Goal: Task Accomplishment & Management: Complete application form

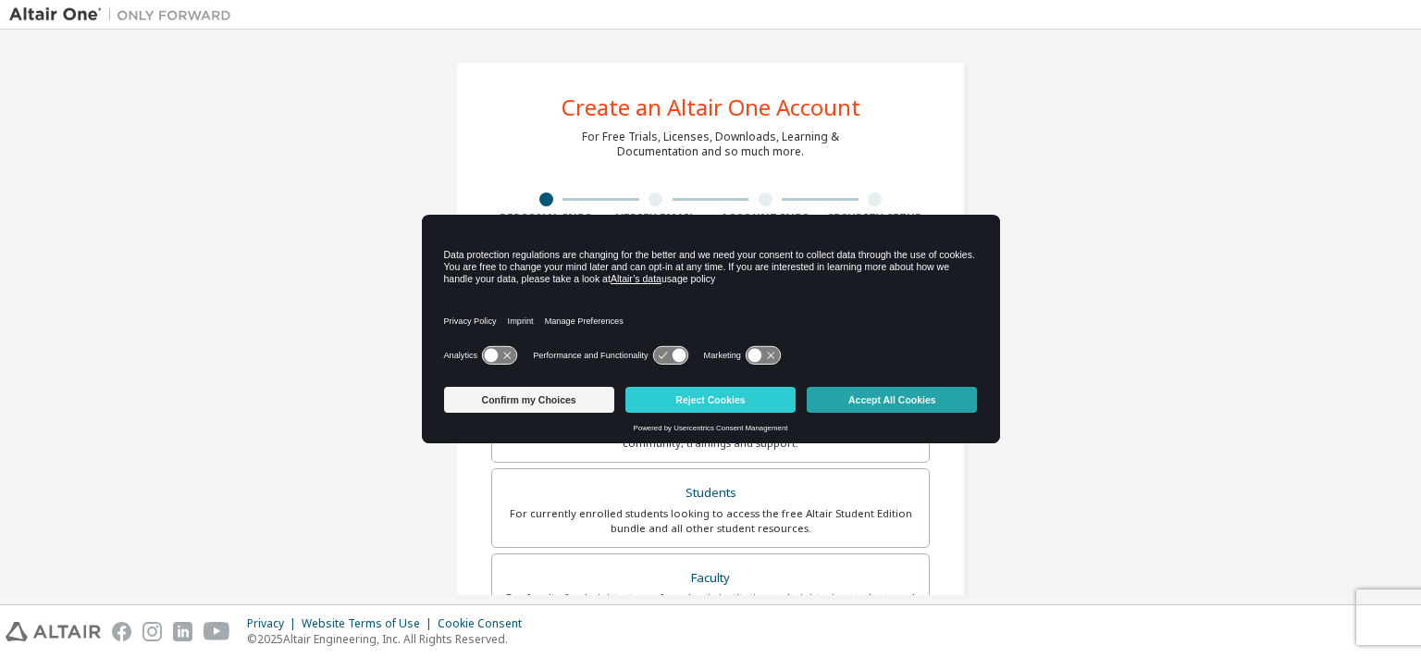
click at [835, 401] on button "Accept All Cookies" at bounding box center [891, 400] width 170 height 26
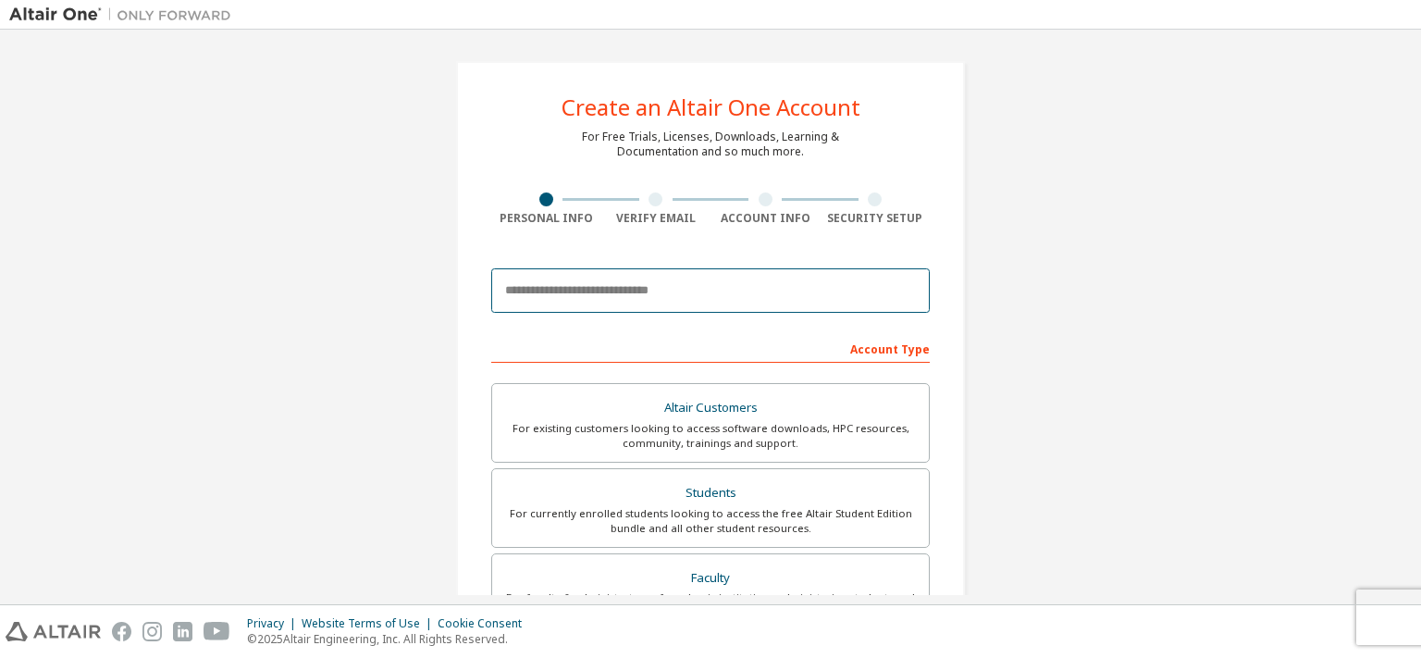
click at [601, 301] on input "email" at bounding box center [710, 290] width 438 height 44
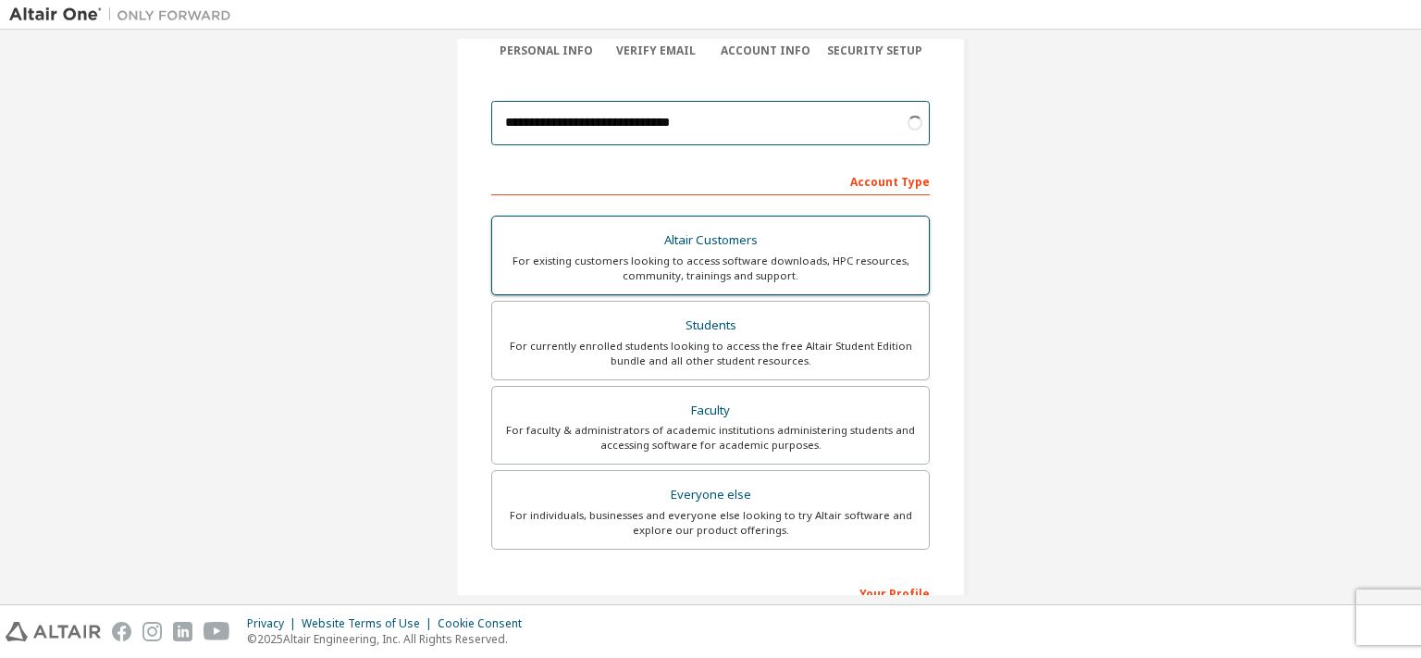
scroll to position [178, 0]
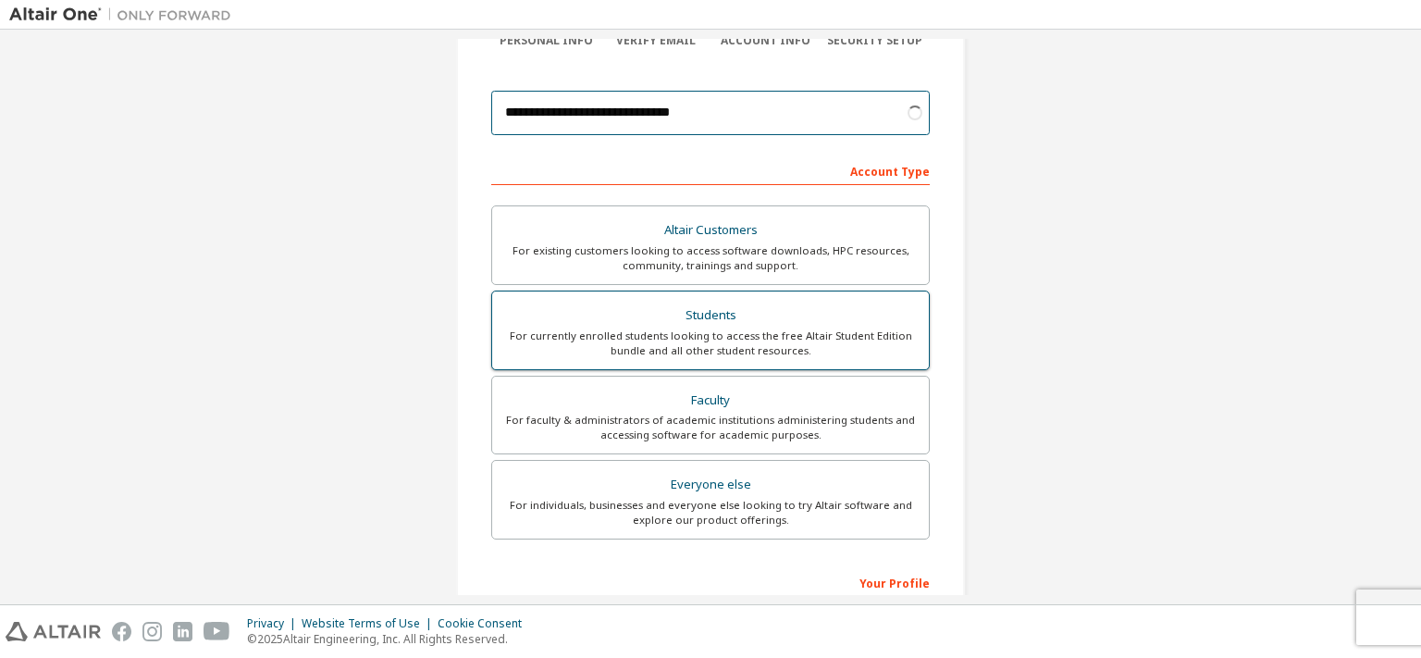
type input "**********"
click at [605, 344] on div "For currently enrolled students looking to access the free Altair Student Editi…" at bounding box center [710, 343] width 414 height 30
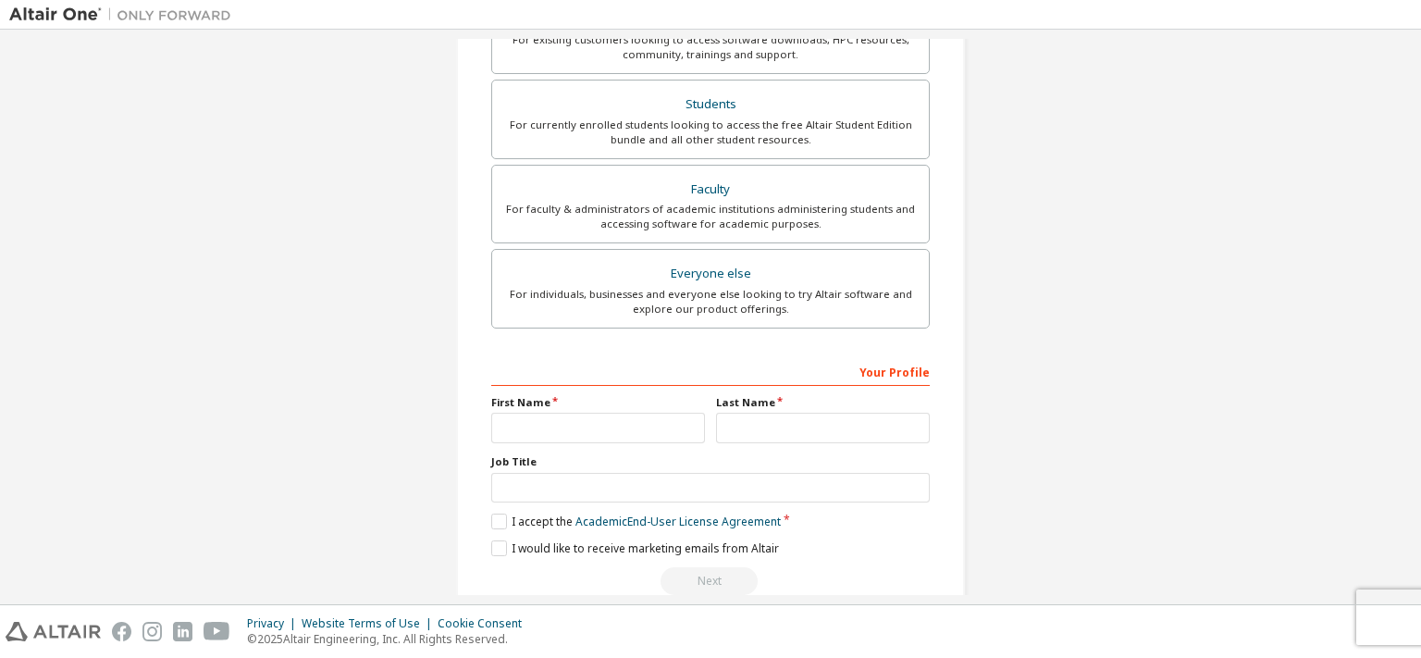
scroll to position [420, 0]
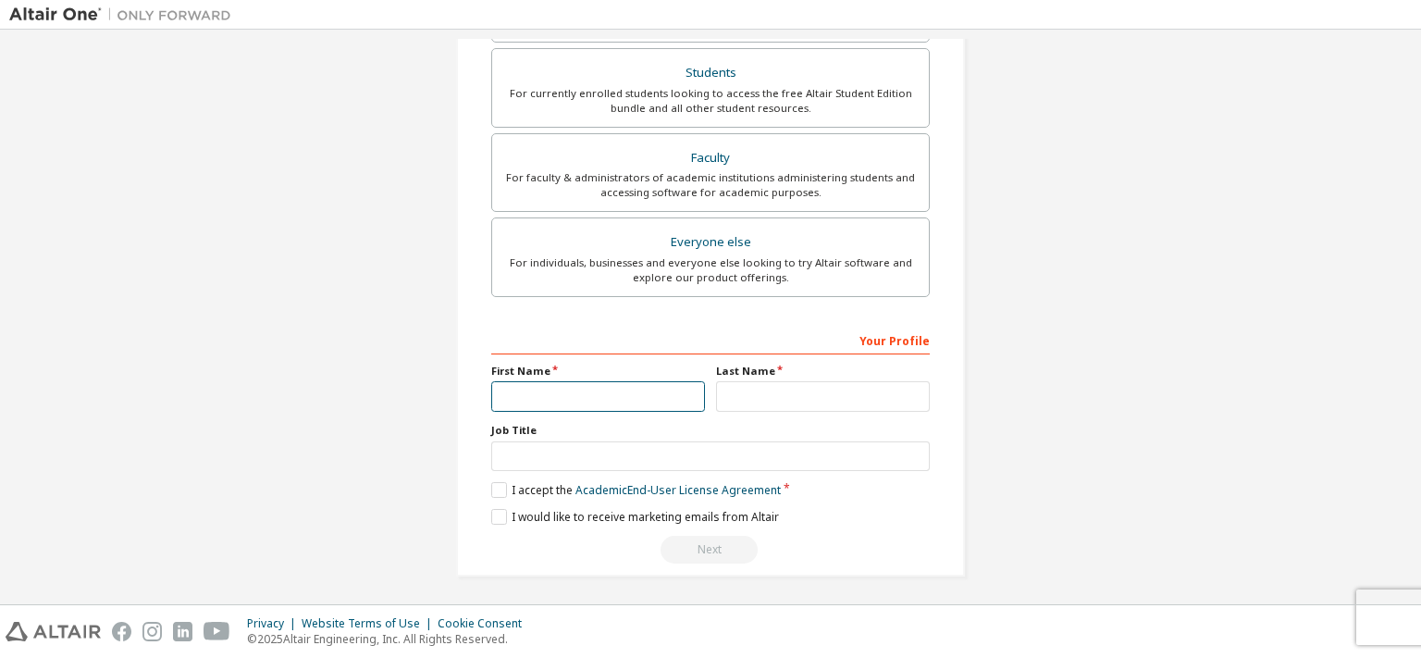
click at [612, 390] on input "text" at bounding box center [598, 396] width 214 height 31
type input "**********"
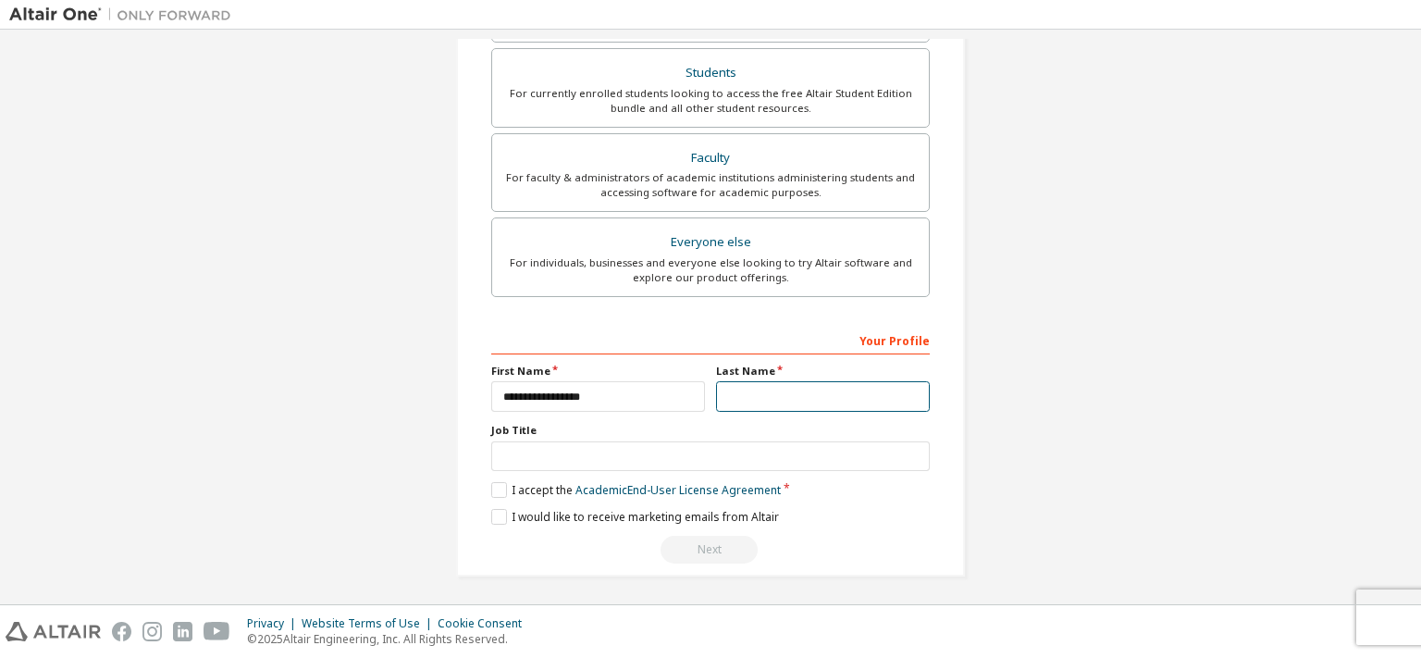
click at [812, 400] on input "text" at bounding box center [823, 396] width 214 height 31
type input "**********"
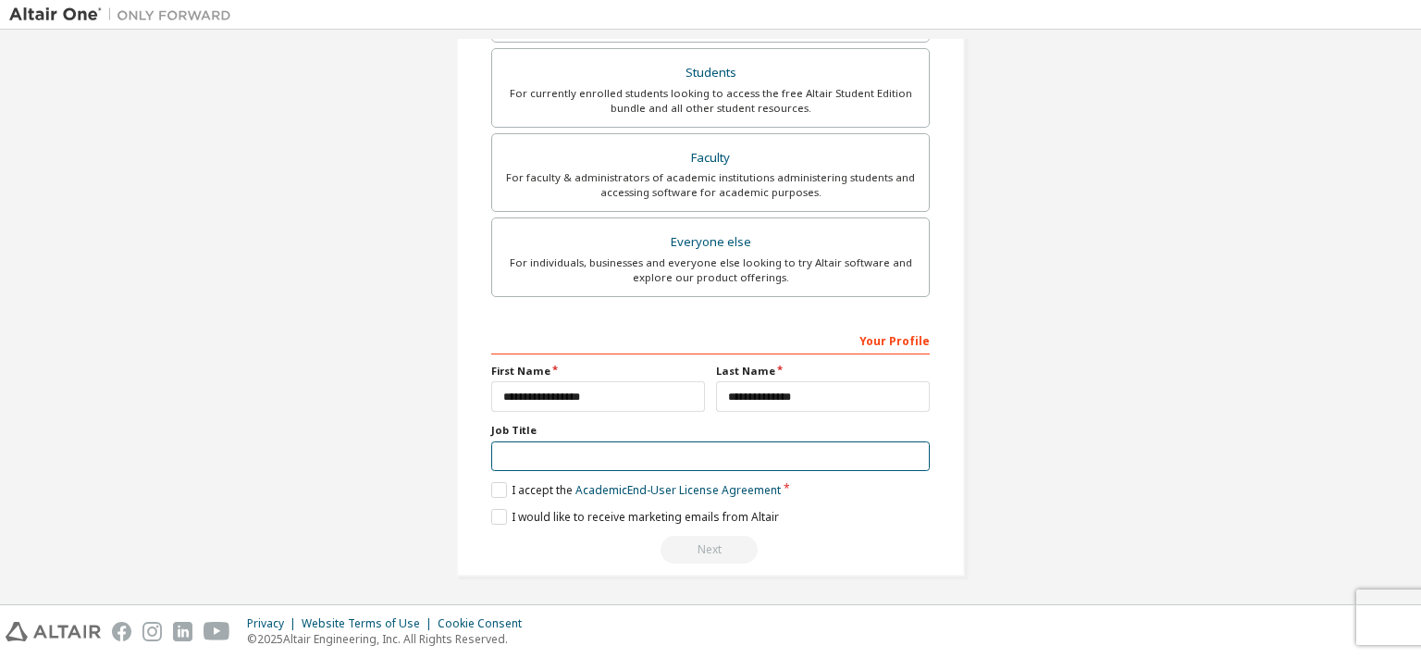
click at [856, 450] on input "text" at bounding box center [710, 456] width 438 height 31
type input "*******"
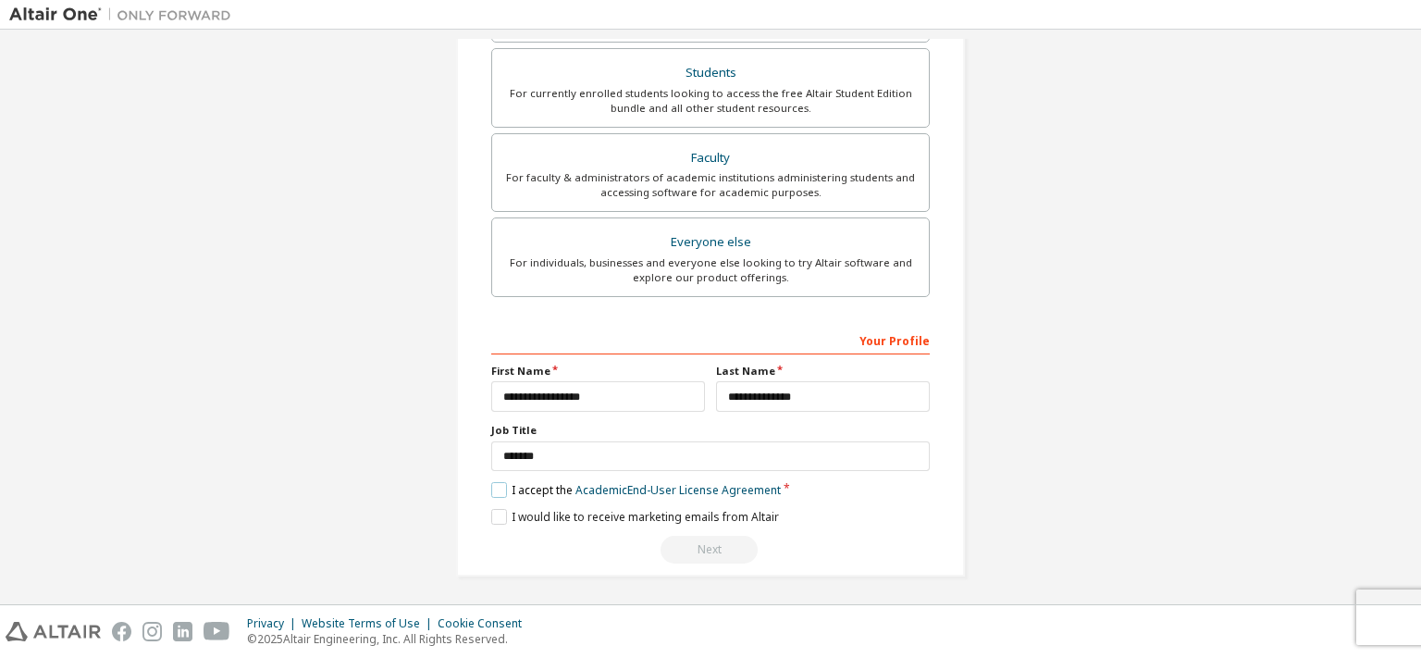
click at [491, 488] on label "I accept the Academic End-User License Agreement" at bounding box center [635, 490] width 289 height 16
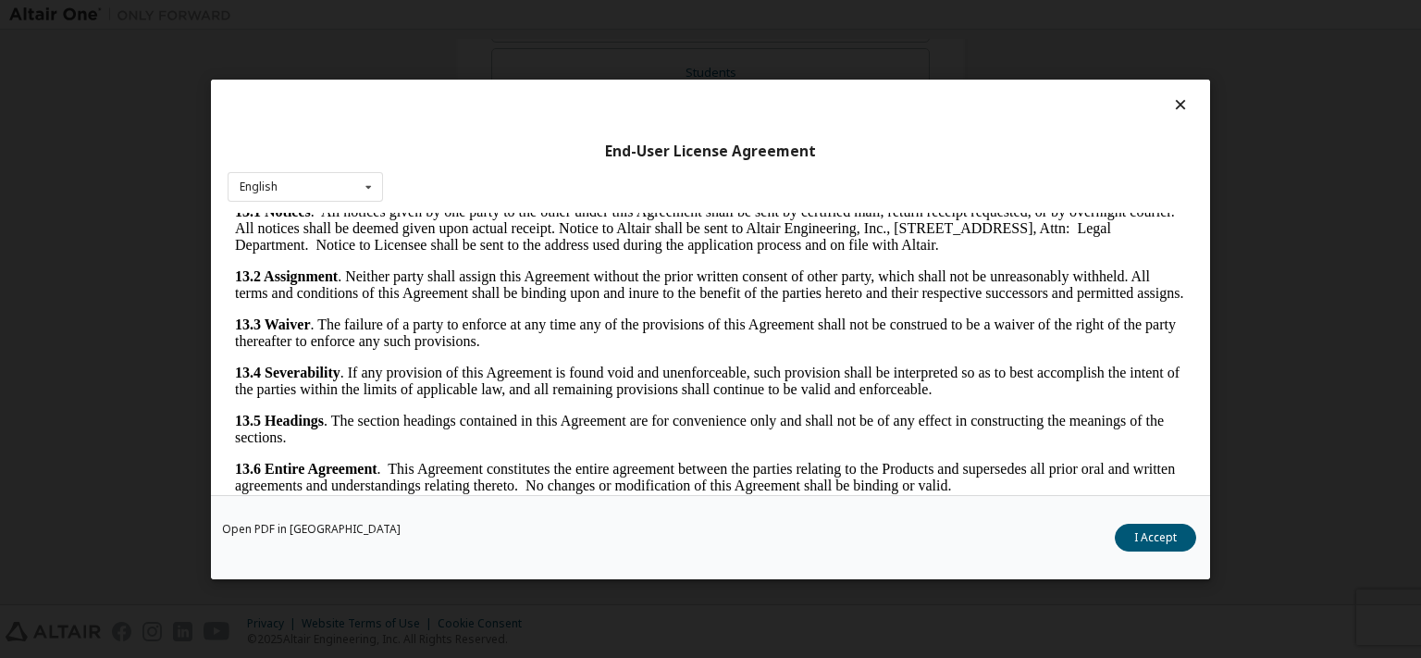
scroll to position [35, 0]
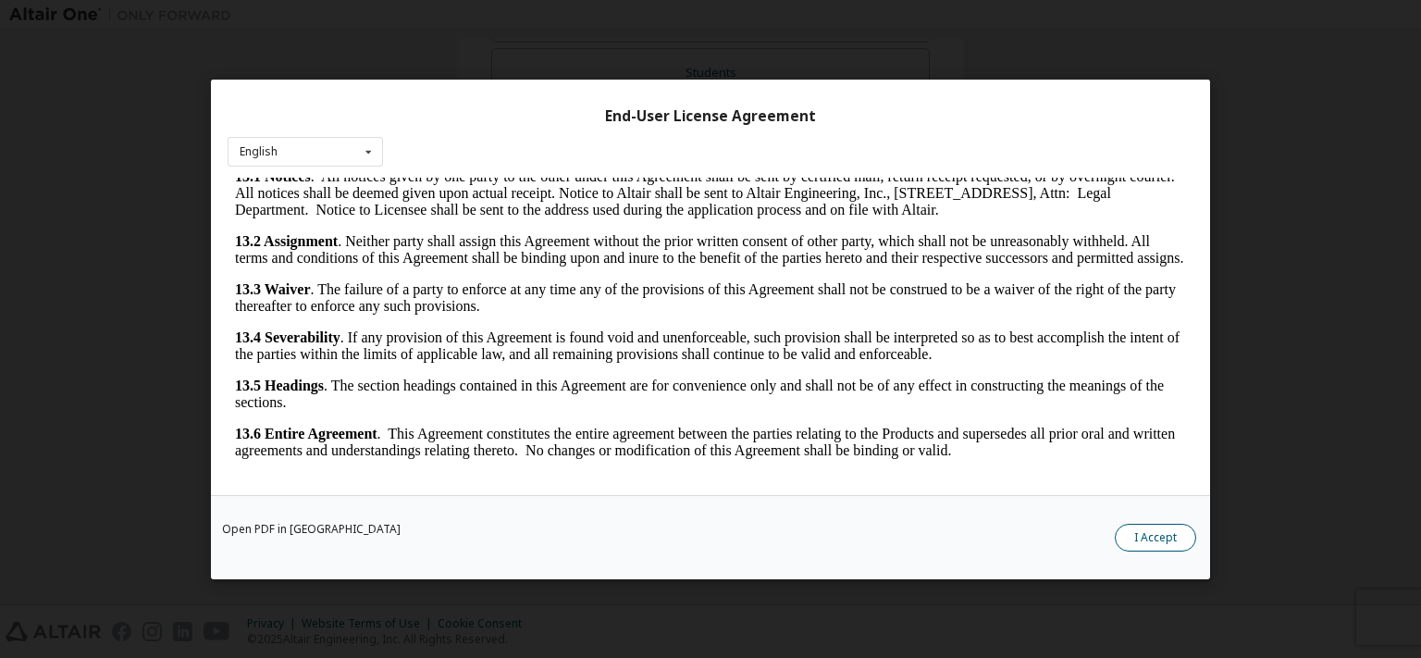
click at [1133, 535] on button "I Accept" at bounding box center [1154, 537] width 81 height 28
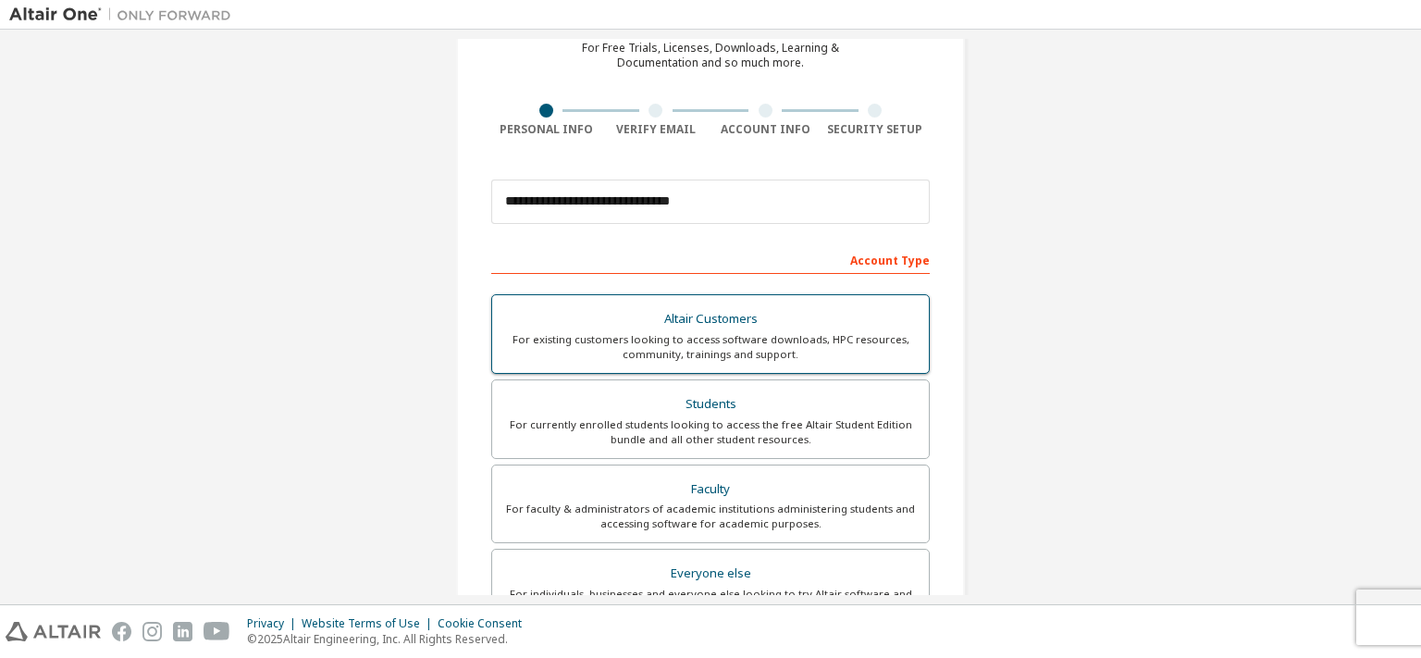
scroll to position [420, 0]
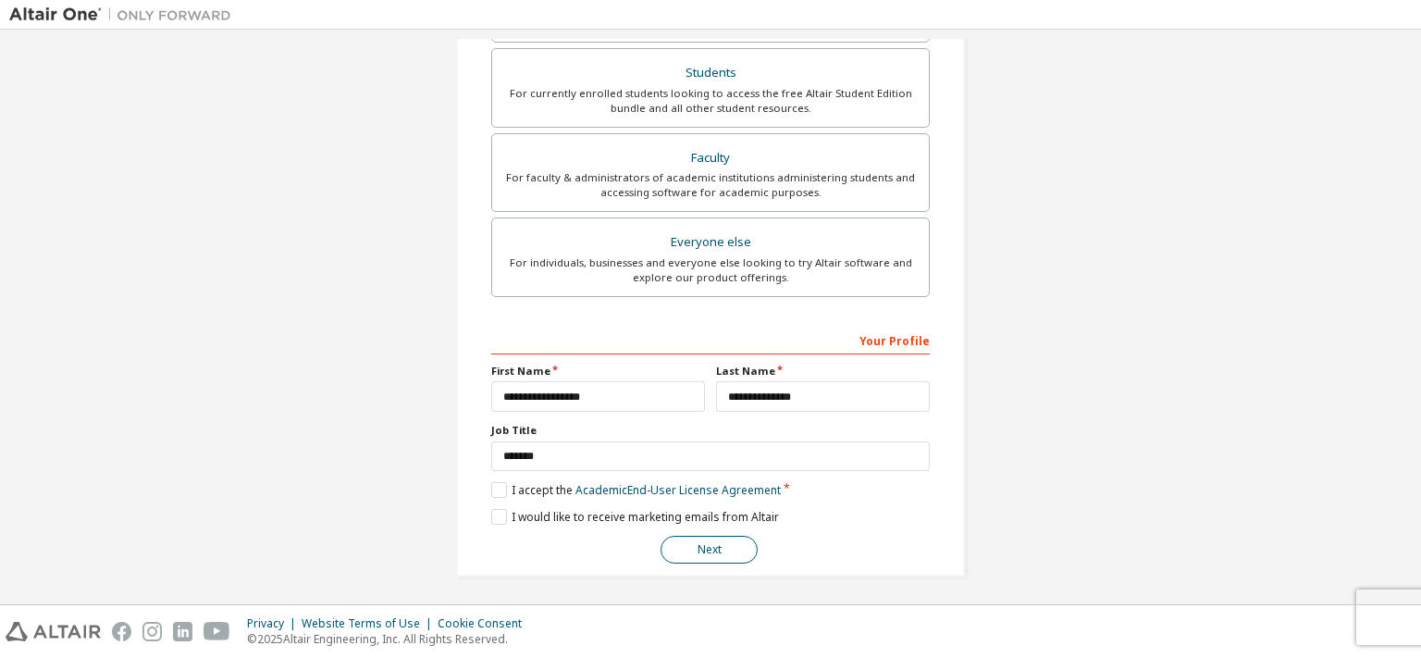
click at [720, 546] on button "Next" at bounding box center [708, 549] width 97 height 28
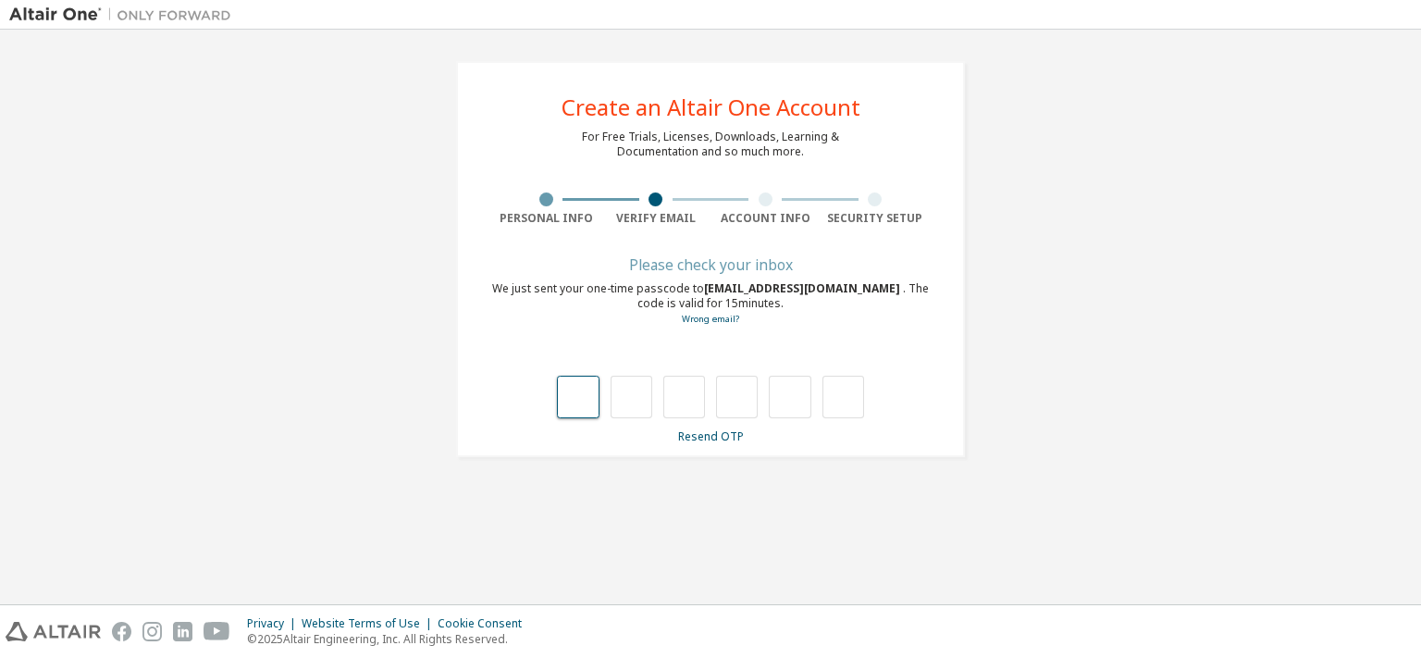
type input "*"
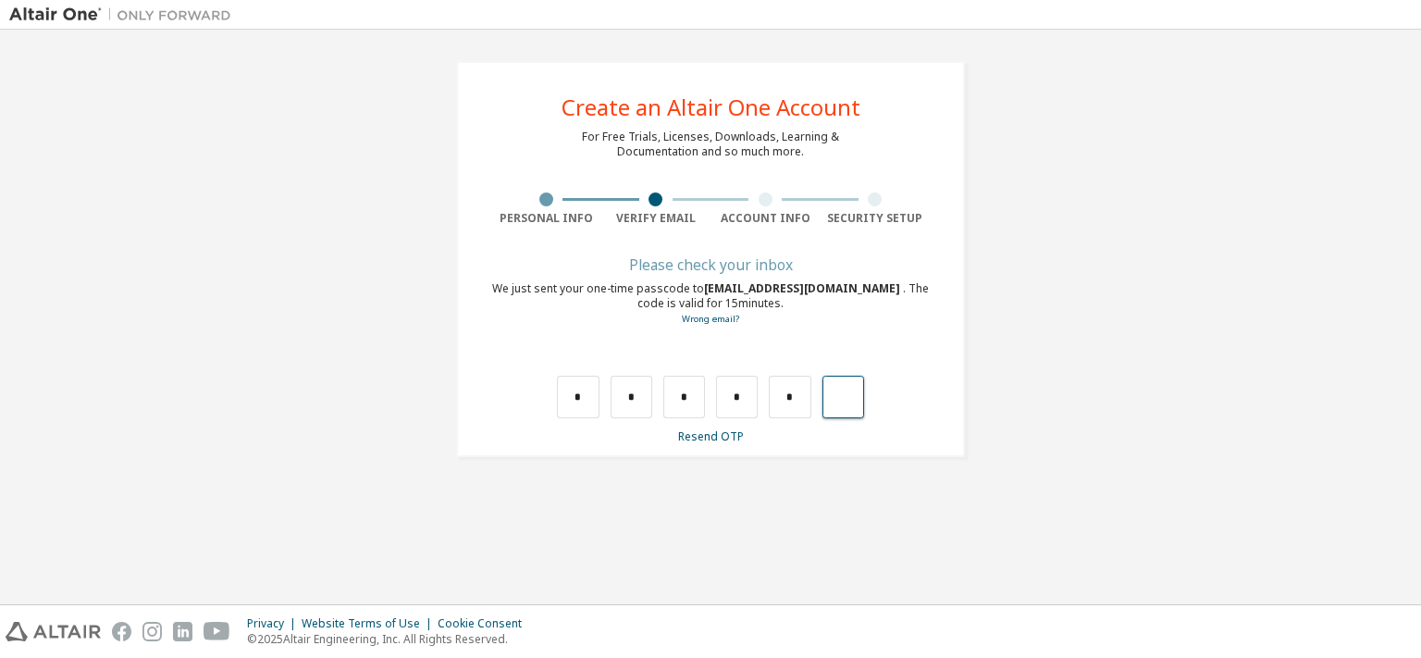
type input "*"
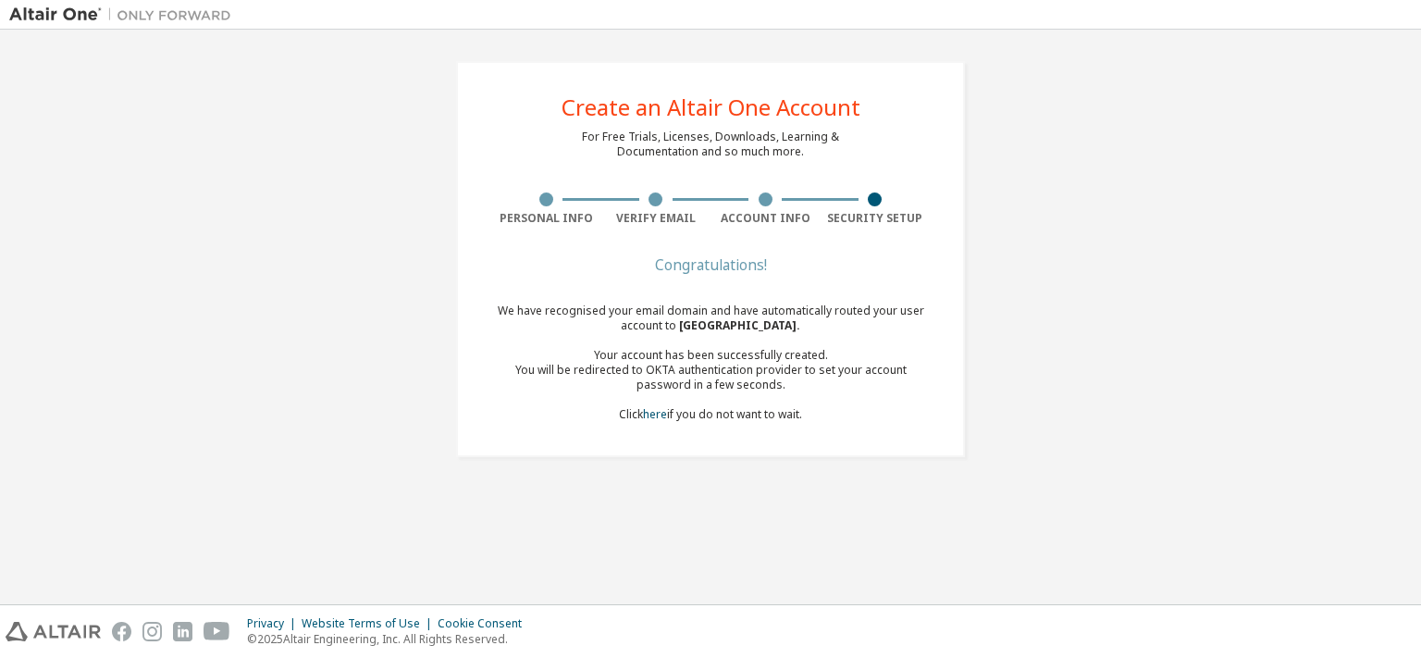
drag, startPoint x: 1130, startPoint y: 542, endPoint x: 1012, endPoint y: 461, distance: 143.7
click at [1012, 461] on div "Create an Altair One Account For Free Trials, Licenses, Downloads, Learning & D…" at bounding box center [710, 317] width 1402 height 556
